Goal: Task Accomplishment & Management: Use online tool/utility

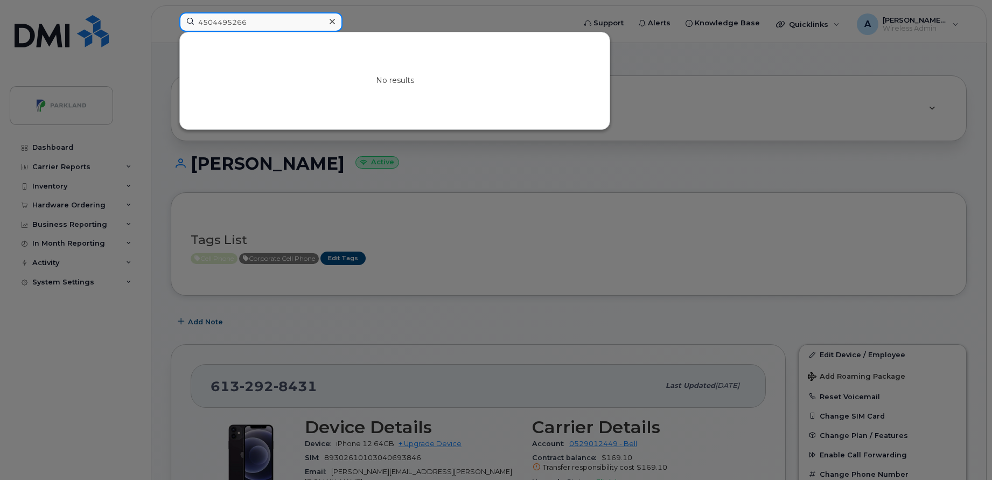
paste input "Suzanne Ledoux"
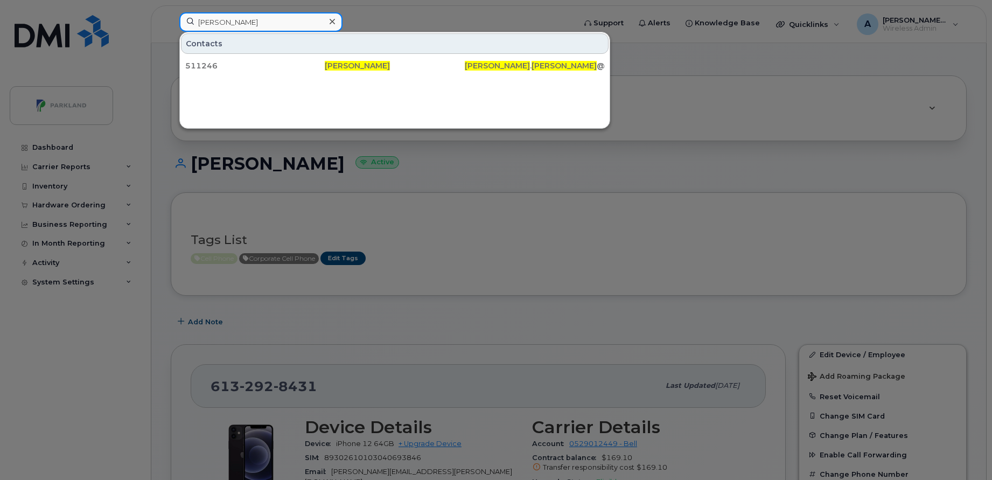
paste input "Eduard Titkov"
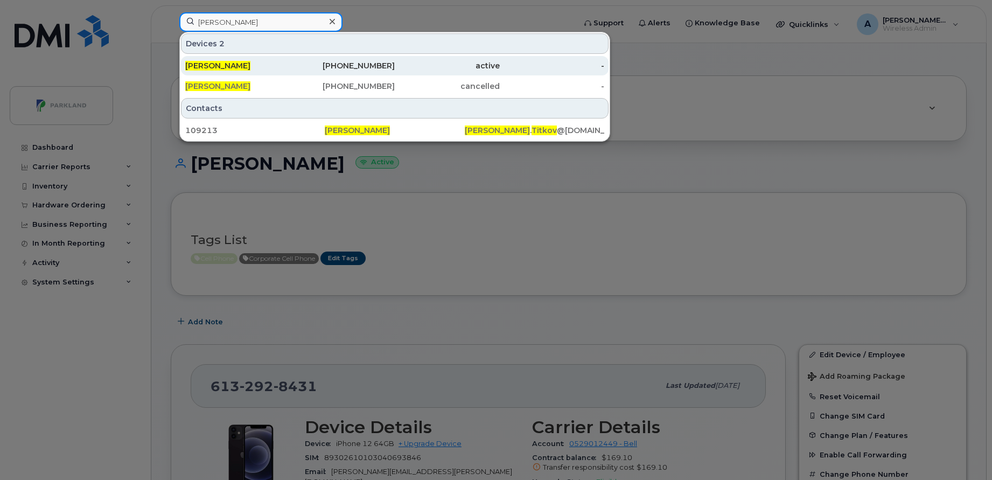
type input "Eduard Titkov"
click at [369, 62] on div "902-930-4985" at bounding box center [342, 65] width 105 height 11
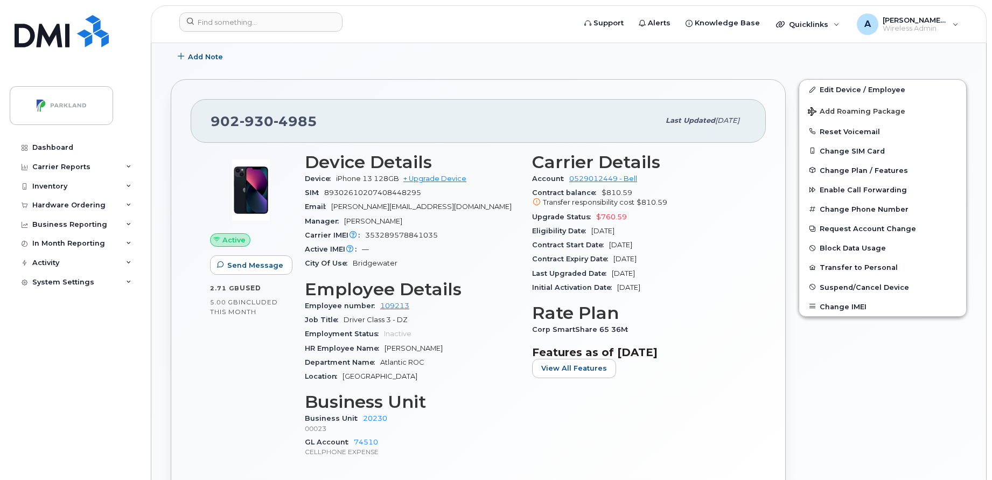
scroll to position [266, 0]
click at [852, 281] on button "Suspend/Cancel Device" at bounding box center [883, 285] width 167 height 19
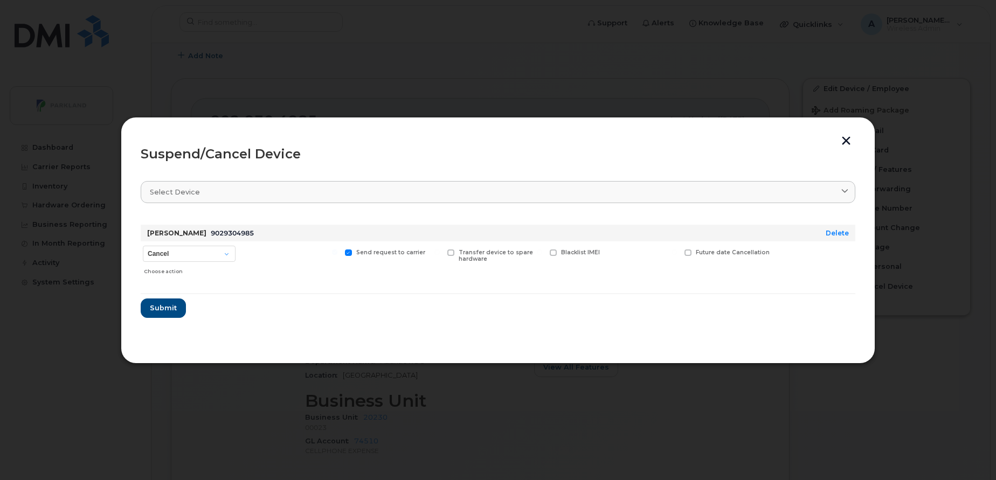
click at [844, 143] on button "button" at bounding box center [846, 141] width 16 height 11
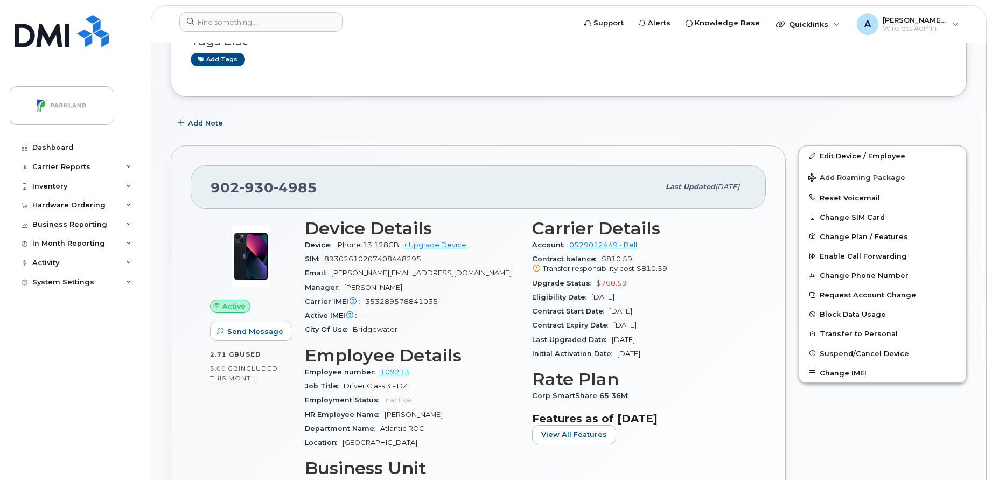
scroll to position [200, 0]
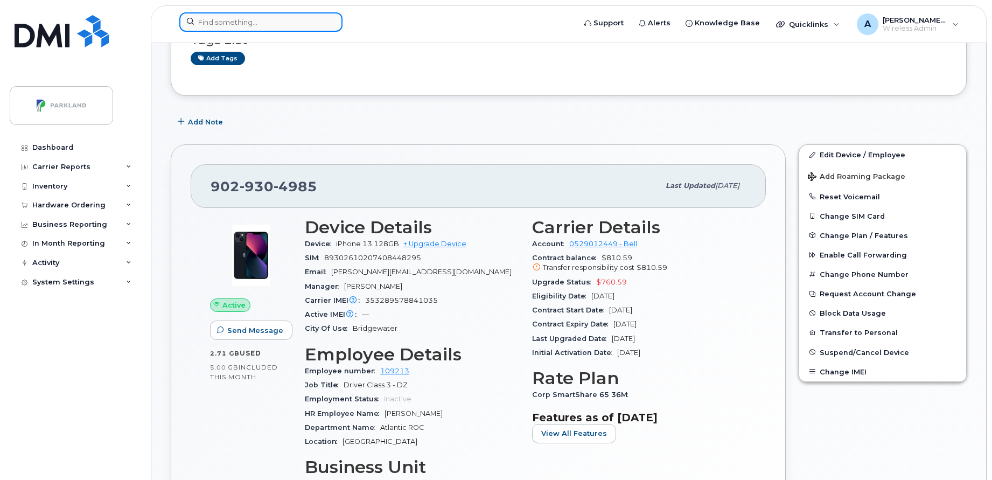
click at [274, 22] on input at bounding box center [260, 21] width 163 height 19
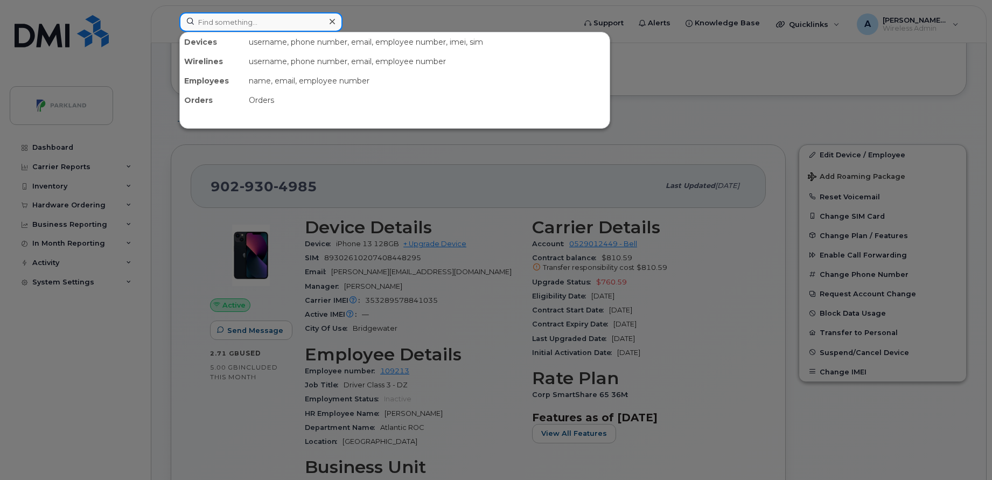
paste input "Chrissy Shewchuk"
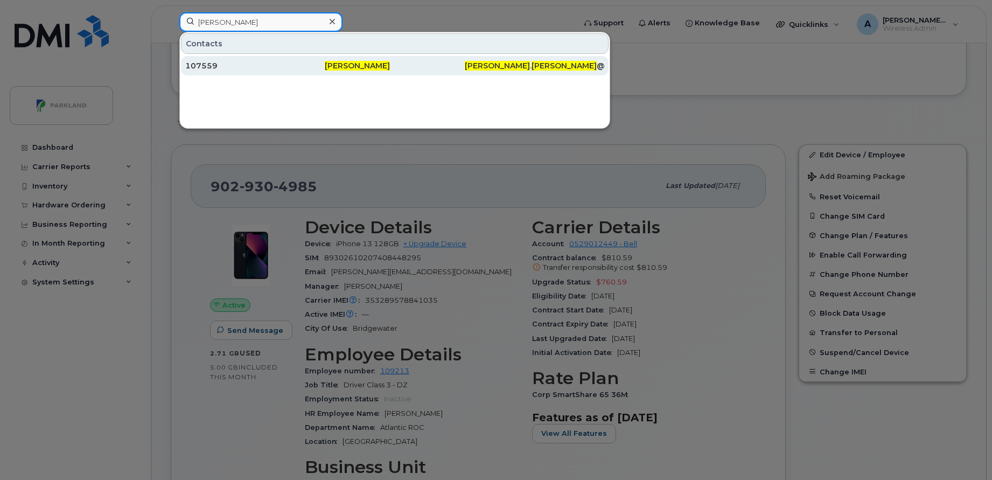
type input "Chrissy Shewchuk"
click at [268, 64] on div "107559" at bounding box center [255, 65] width 140 height 11
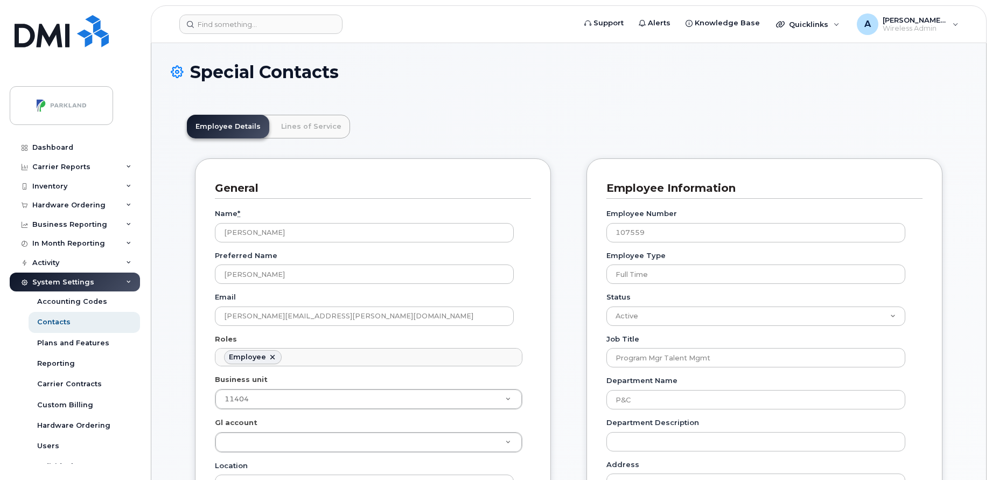
scroll to position [32, 0]
click at [297, 130] on link "Lines of Service" at bounding box center [312, 127] width 78 height 24
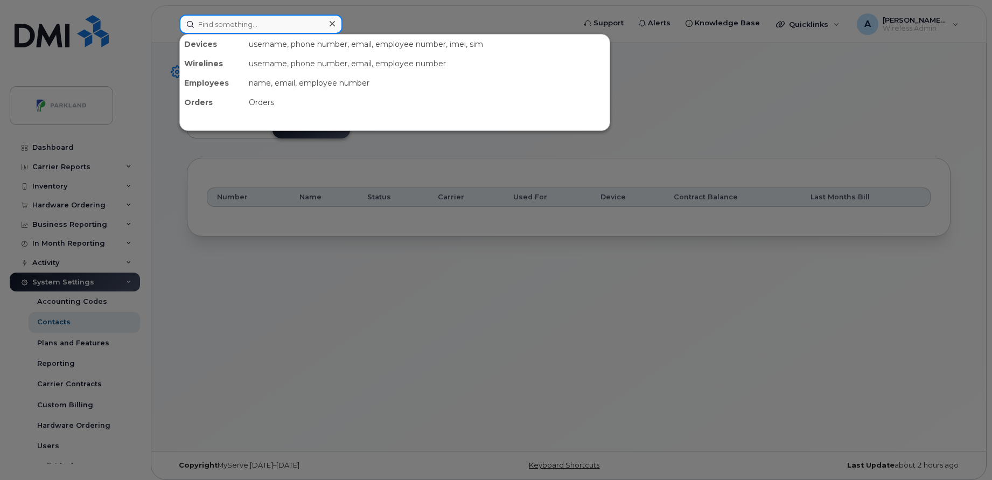
click at [308, 23] on input at bounding box center [260, 24] width 163 height 19
paste input "Jacob Attrill"
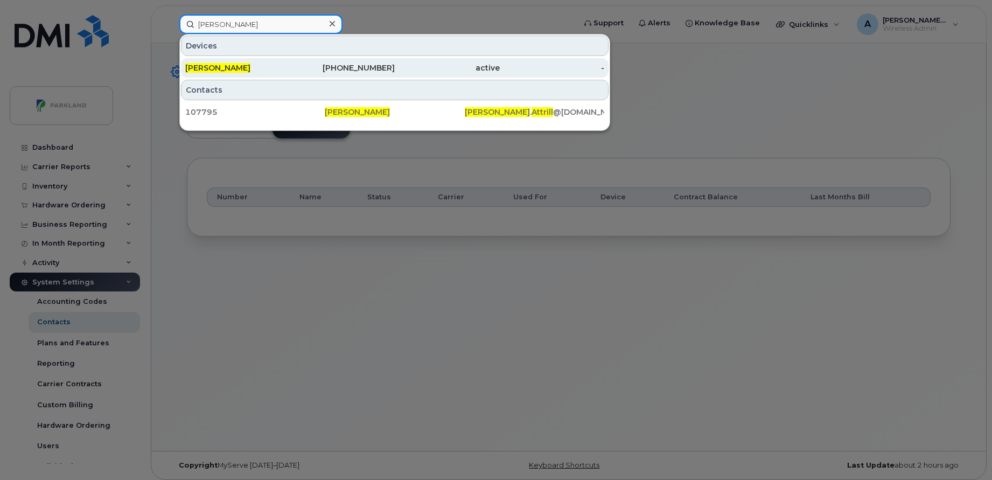
type input "Jacob Attrill"
click at [290, 61] on div "Jacob Attrill" at bounding box center [342, 67] width 105 height 19
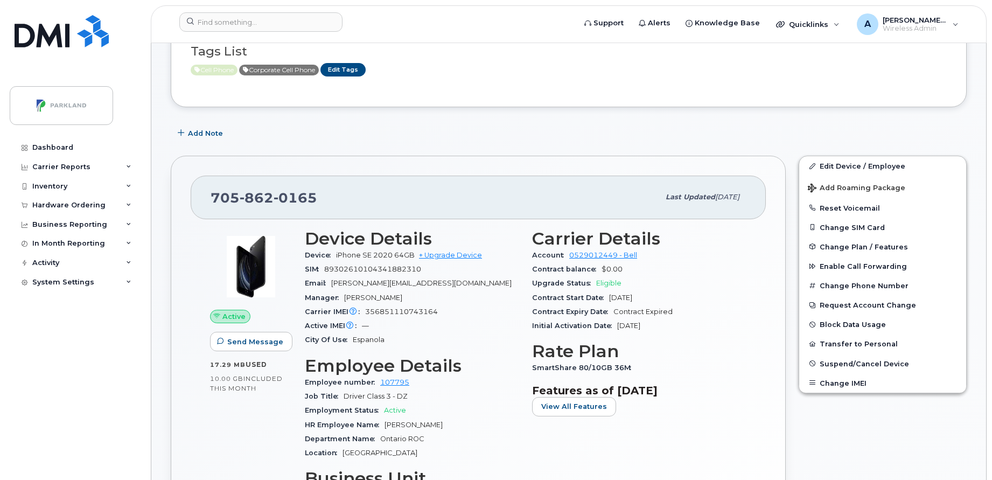
scroll to position [98, 0]
click at [60, 180] on div "Inventory" at bounding box center [75, 186] width 130 height 19
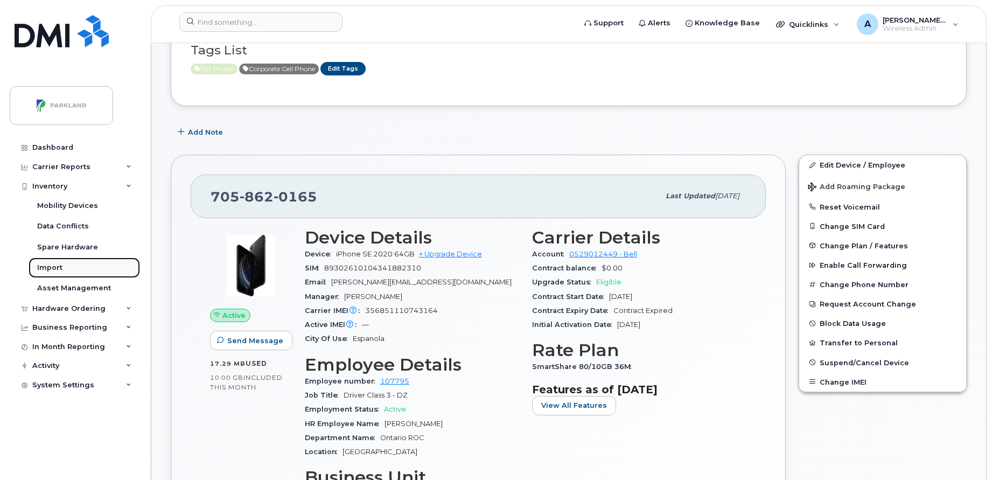
click at [61, 263] on div "Import" at bounding box center [49, 268] width 25 height 10
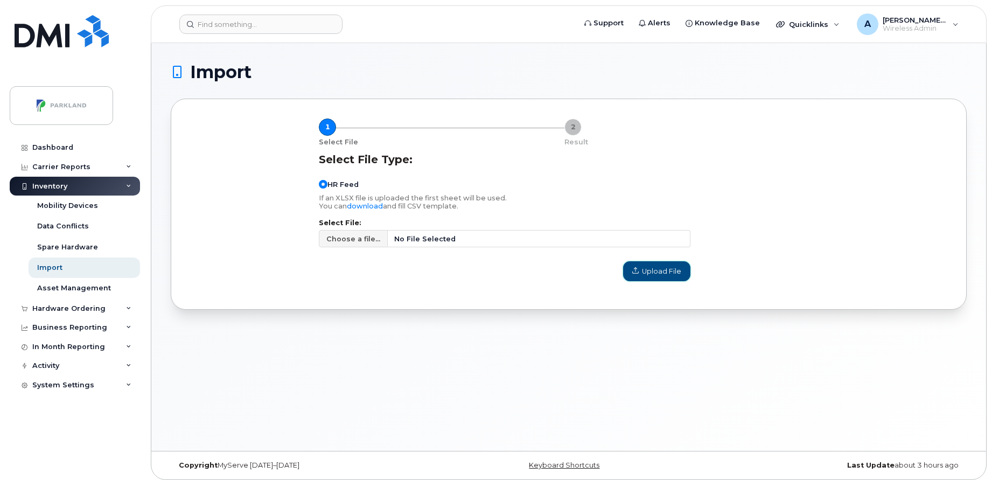
click at [647, 269] on span "Upload File" at bounding box center [657, 271] width 49 height 10
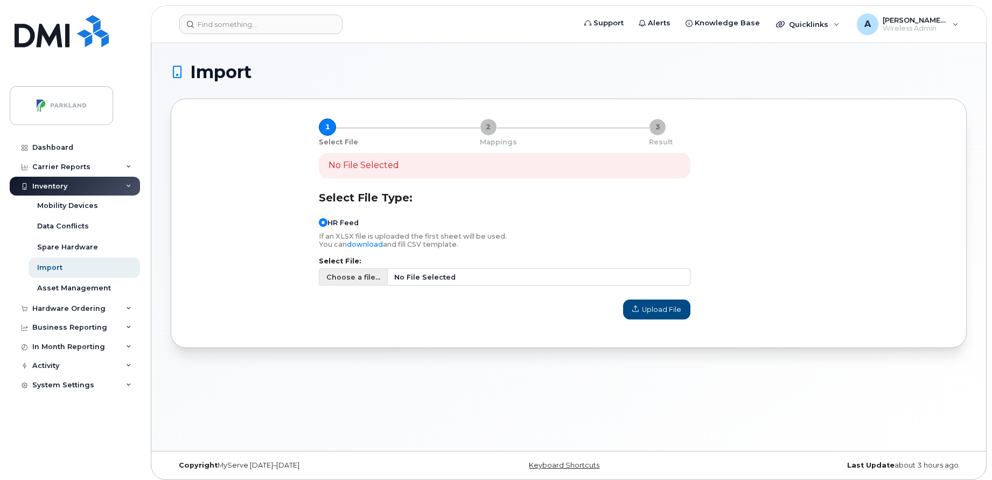
click at [365, 276] on span "Choose a file..." at bounding box center [353, 277] width 54 height 10
click at [365, 276] on input "Choose a file... No File Selected" at bounding box center [505, 276] width 372 height 17
type input "C:\fakepath\HR Reports - Active Employees (27th August 2025).csv"
click at [653, 314] on span "Upload File" at bounding box center [657, 309] width 49 height 10
click at [668, 308] on span "Upload File" at bounding box center [657, 309] width 49 height 10
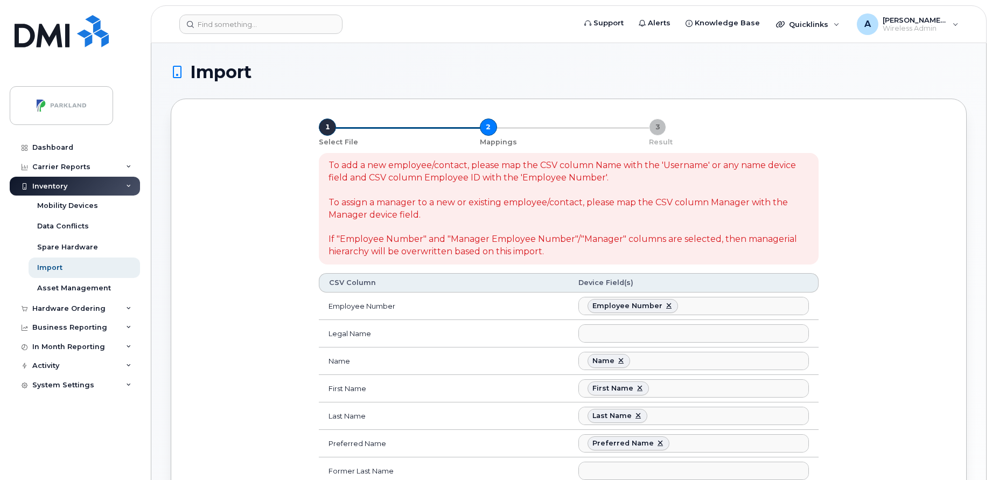
select select
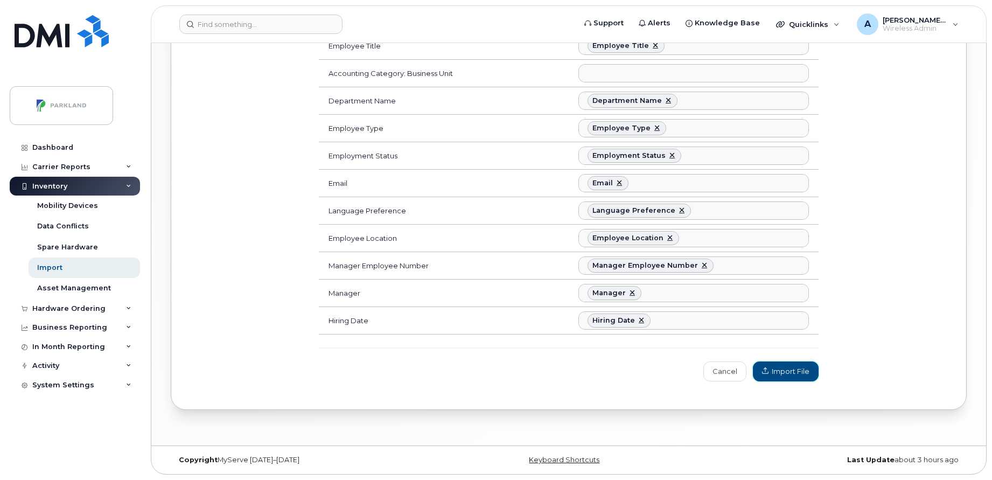
click at [793, 374] on span "Import File" at bounding box center [785, 371] width 47 height 10
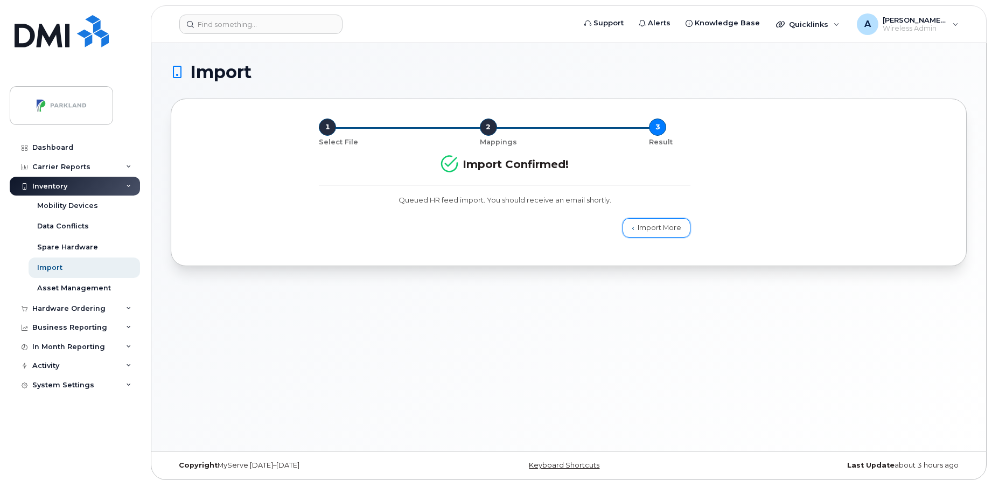
click at [664, 223] on link "Import More" at bounding box center [657, 227] width 68 height 19
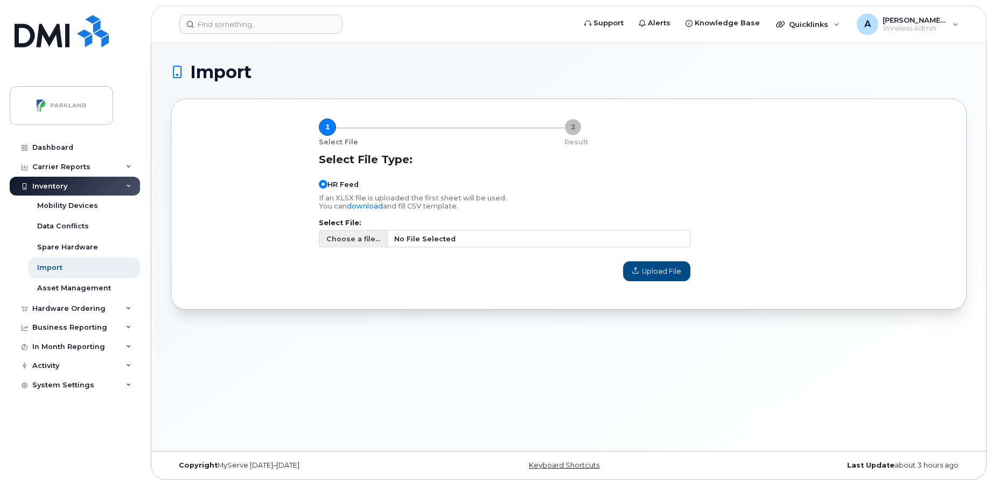
click at [368, 237] on span "Choose a file..." at bounding box center [353, 239] width 54 height 10
click at [368, 237] on input "Choose a file... No File Selected" at bounding box center [505, 238] width 372 height 17
click at [68, 370] on div "Activity" at bounding box center [75, 365] width 130 height 19
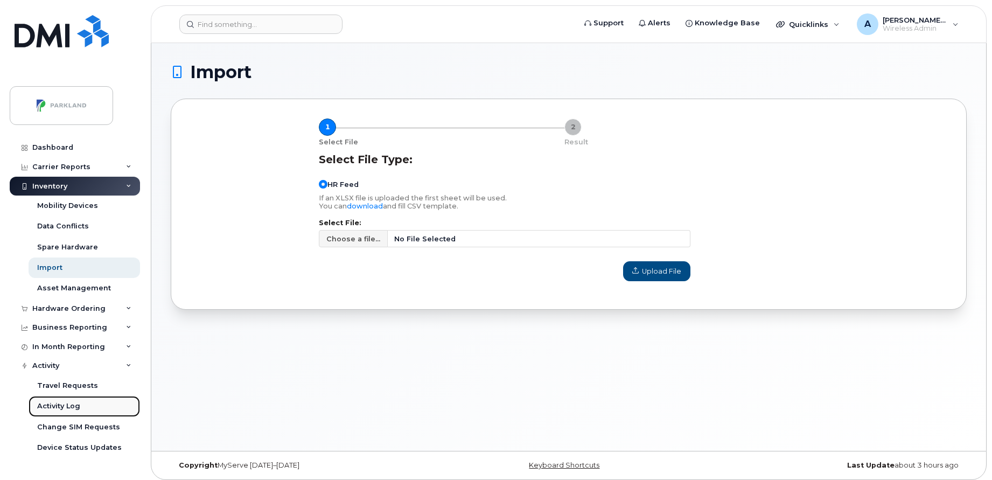
click at [70, 399] on link "Activity Log" at bounding box center [85, 406] width 112 height 20
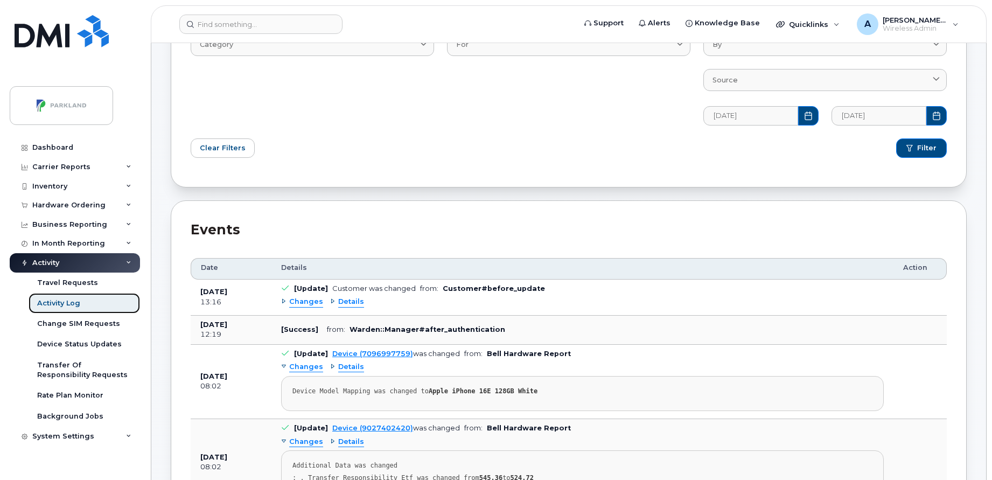
scroll to position [120, 0]
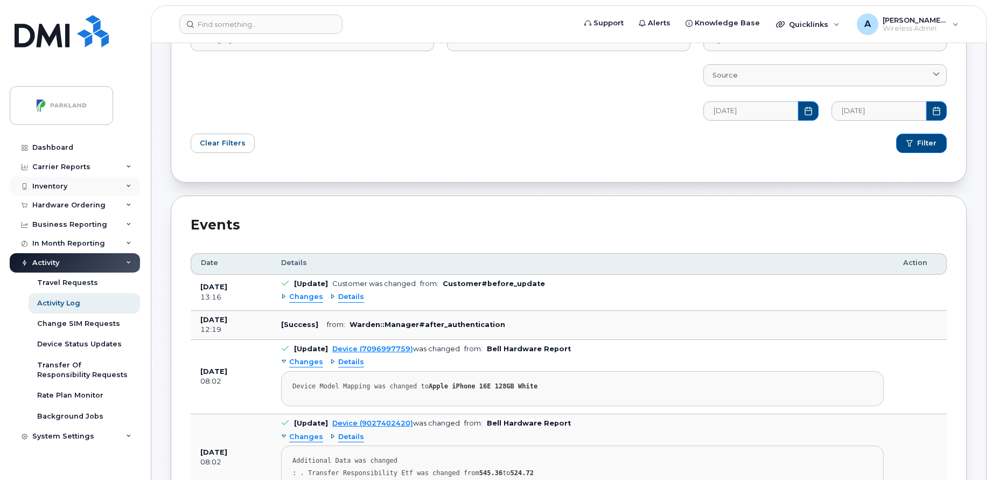
click at [65, 187] on div "Inventory" at bounding box center [49, 186] width 35 height 9
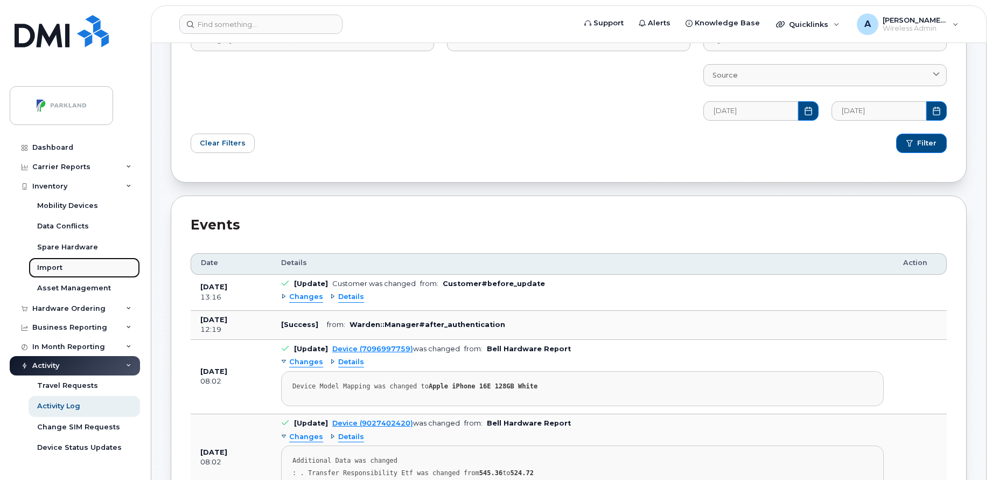
click at [53, 262] on link "Import" at bounding box center [85, 268] width 112 height 20
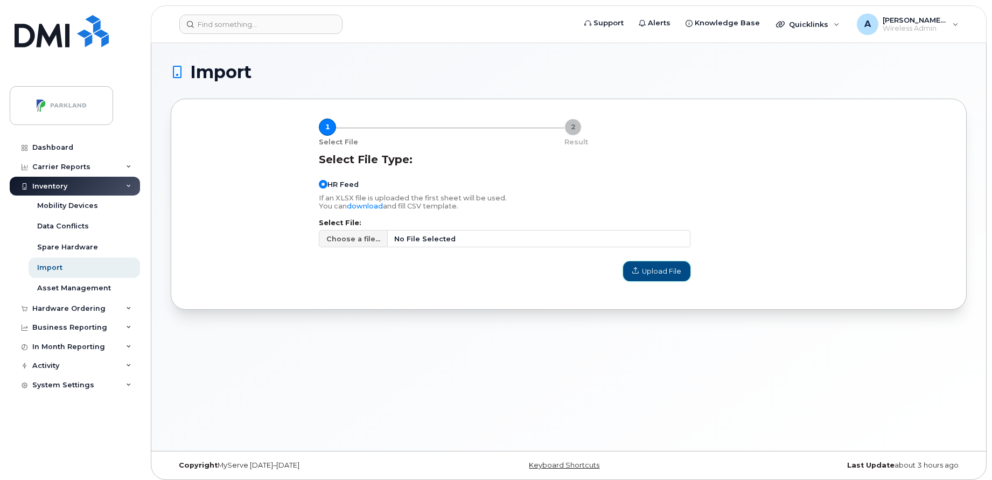
click at [670, 268] on span "Upload File" at bounding box center [657, 271] width 49 height 10
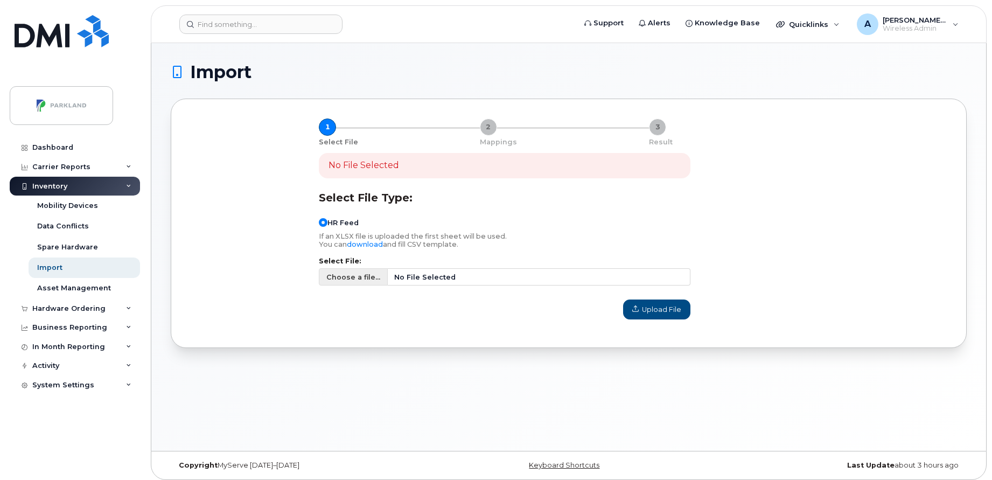
click at [364, 276] on span "Choose a file..." at bounding box center [353, 277] width 54 height 10
click at [364, 276] on input "Choose a file... No File Selected" at bounding box center [505, 276] width 372 height 17
type input "C:\fakepath\HR Reports - Terminated Employees ([DATE]).csv"
click at [642, 311] on span "Upload File" at bounding box center [657, 309] width 49 height 10
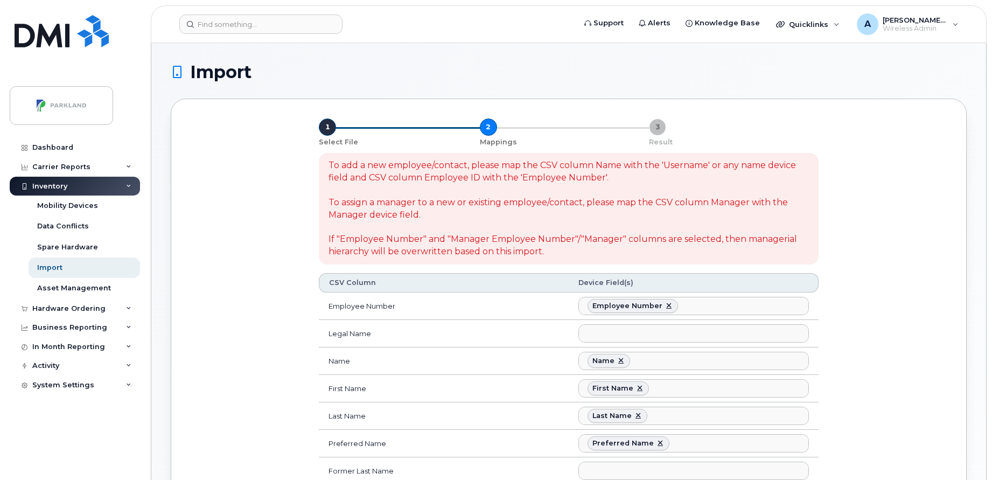
select select
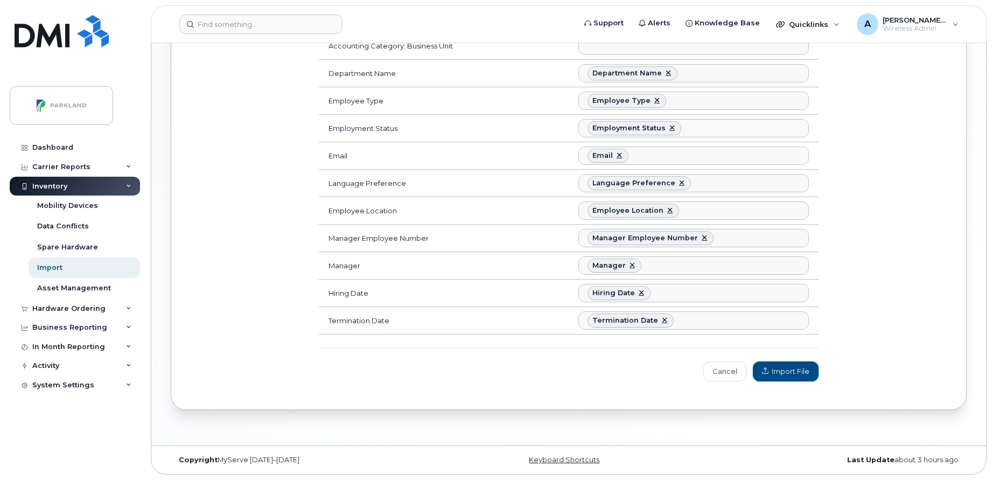
click at [782, 373] on span "Import File" at bounding box center [785, 371] width 47 height 10
